Goal: Information Seeking & Learning: Learn about a topic

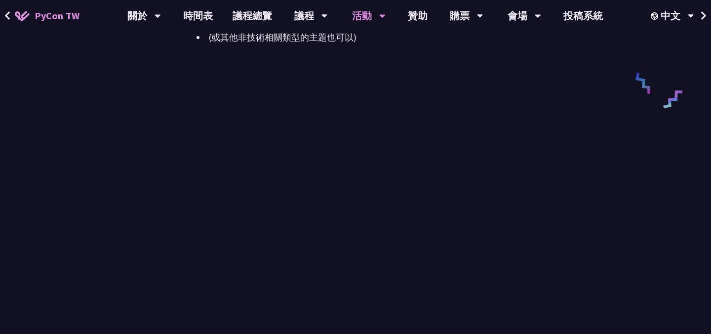
scroll to position [1435, 0]
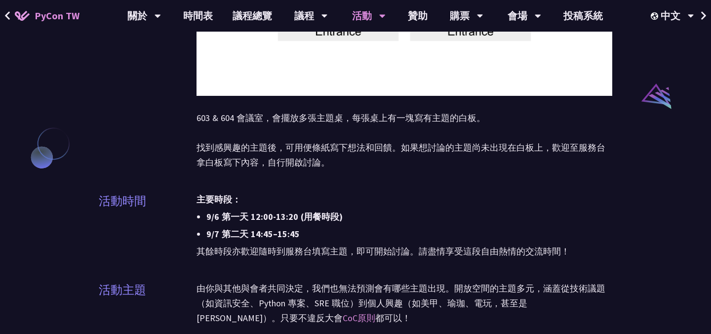
scroll to position [749, 0]
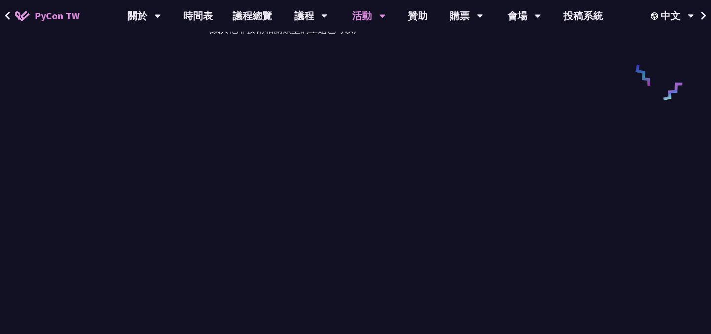
scroll to position [1306, 0]
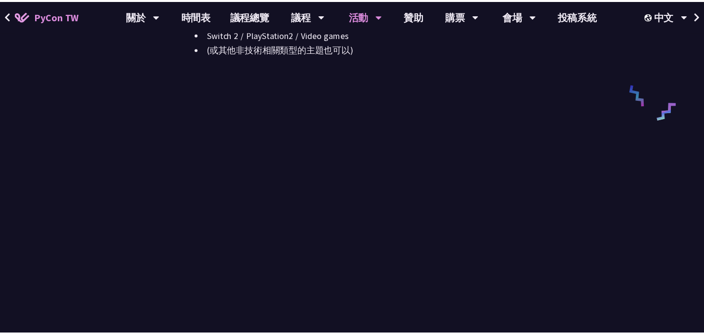
scroll to position [1366, 0]
